Goal: Task Accomplishment & Management: Use online tool/utility

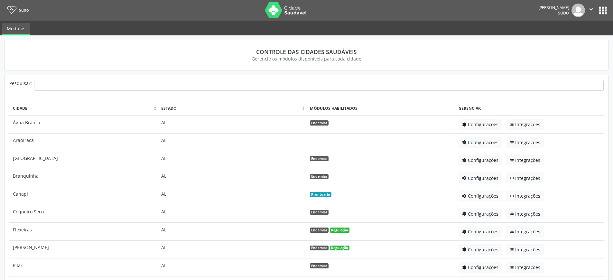
click at [604, 8] on button "apps" at bounding box center [602, 10] width 11 height 11
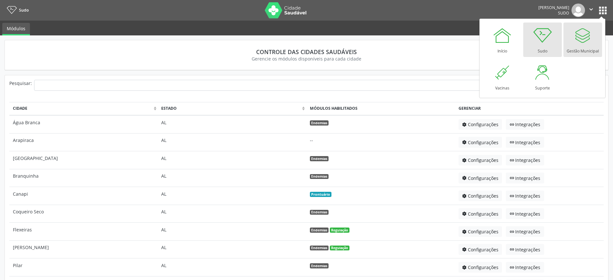
click at [582, 53] on div "Gestão Municipal" at bounding box center [583, 49] width 32 height 9
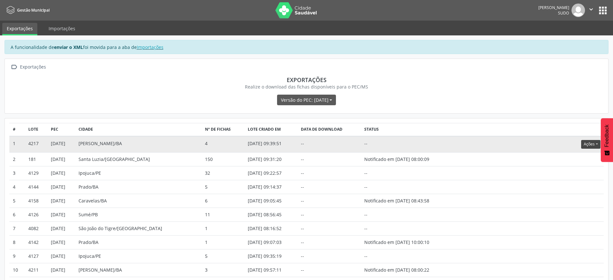
click at [585, 142] on button "Ações" at bounding box center [590, 144] width 19 height 9
click at [571, 183] on link "Atualizar" at bounding box center [578, 184] width 44 height 9
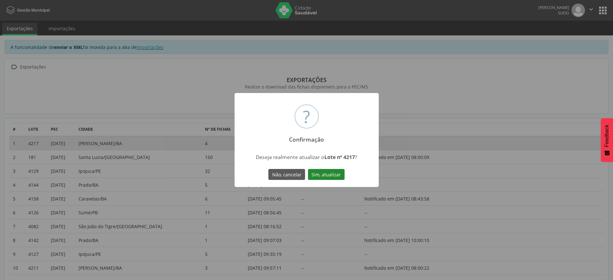
click at [340, 175] on button "Sim, atualizar" at bounding box center [326, 174] width 37 height 11
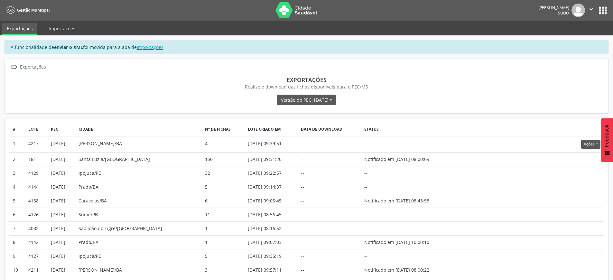
click at [595, 8] on button "" at bounding box center [591, 11] width 12 height 14
click at [576, 40] on link "Sair" at bounding box center [575, 39] width 44 height 9
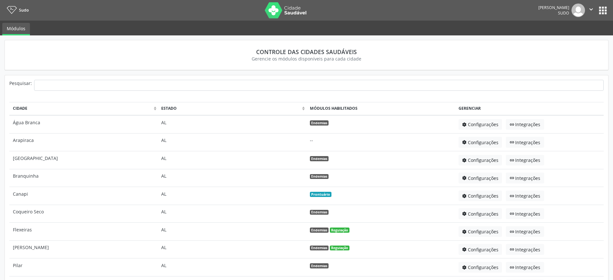
click at [603, 13] on button "apps" at bounding box center [602, 10] width 11 height 11
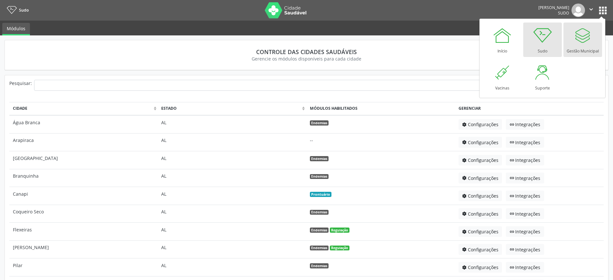
click at [585, 51] on div "Gestão Municipal" at bounding box center [583, 49] width 32 height 9
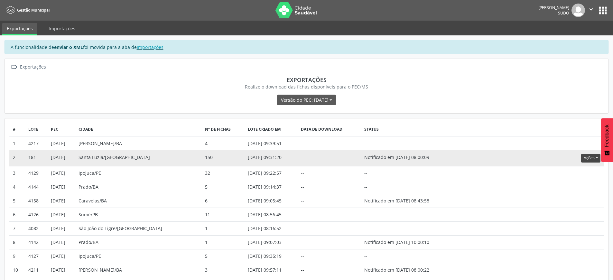
click at [586, 161] on button "Ações" at bounding box center [590, 158] width 19 height 9
click at [563, 199] on link "Atualizar" at bounding box center [578, 197] width 44 height 9
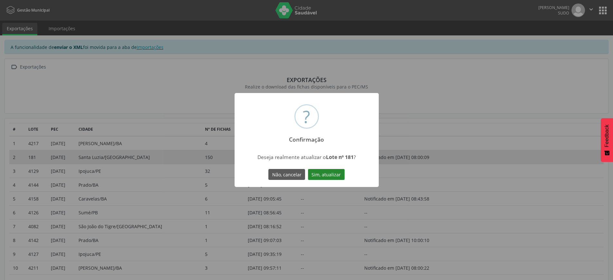
click at [322, 173] on button "Sim, atualizar" at bounding box center [326, 174] width 37 height 11
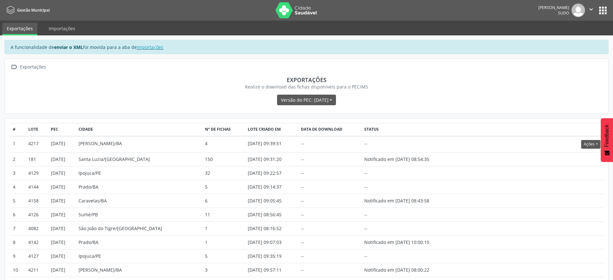
click at [595, 4] on button "" at bounding box center [591, 11] width 12 height 14
click at [577, 38] on link "Sair" at bounding box center [575, 39] width 44 height 9
